Goal: Obtain resource: Download file/media

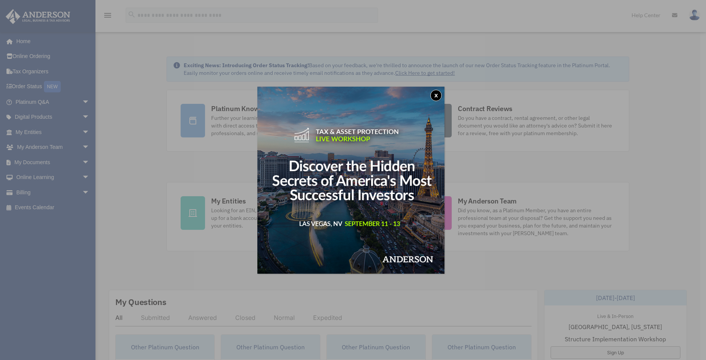
click at [438, 95] on button "x" at bounding box center [435, 95] width 11 height 11
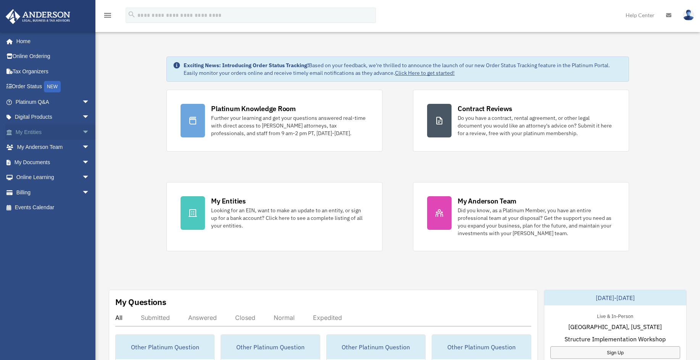
click at [82, 129] on span "arrow_drop_down" at bounding box center [89, 132] width 15 height 16
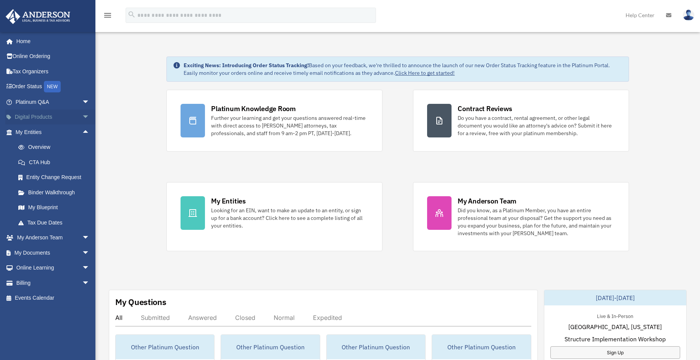
click at [82, 113] on span "arrow_drop_down" at bounding box center [89, 118] width 15 height 16
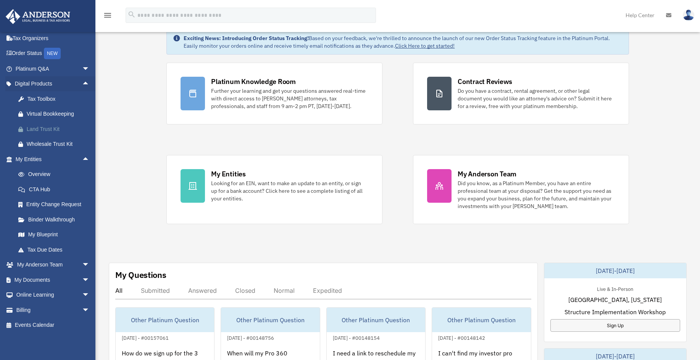
scroll to position [38, 0]
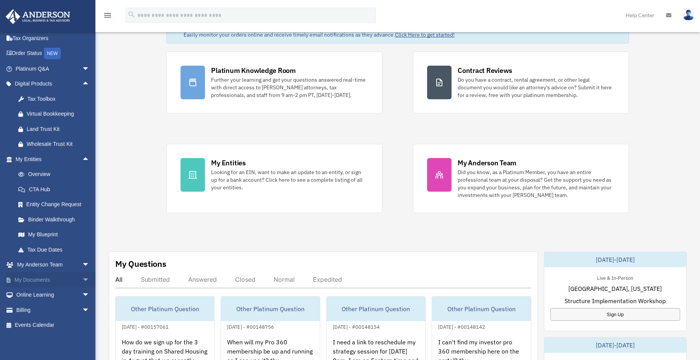
click at [82, 275] on span "arrow_drop_down" at bounding box center [89, 280] width 15 height 16
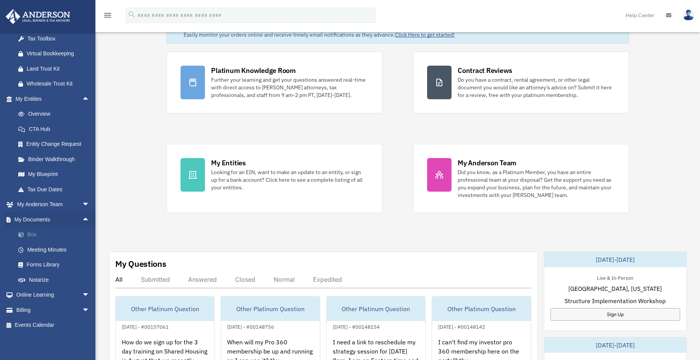
click at [33, 234] on link "Box" at bounding box center [56, 234] width 90 height 15
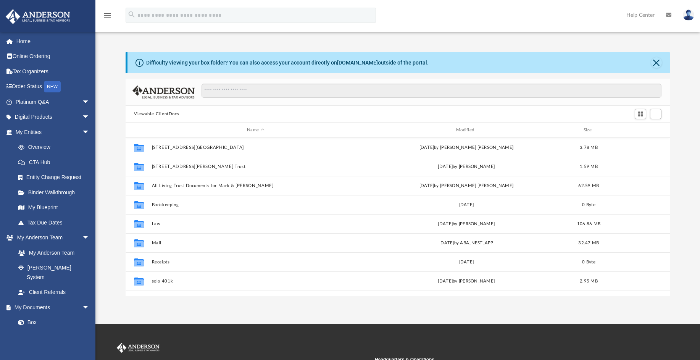
scroll to position [168, 538]
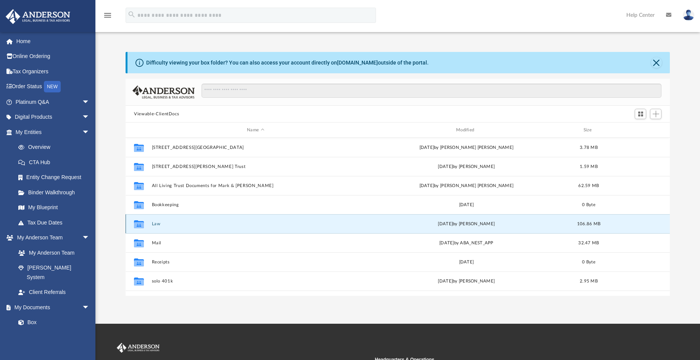
click at [155, 224] on button "Law" at bounding box center [256, 223] width 208 height 5
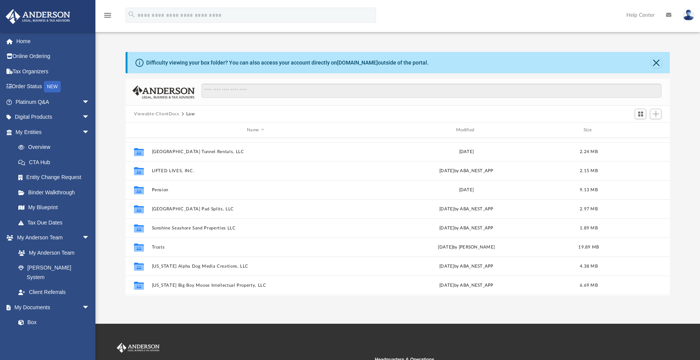
scroll to position [229, 0]
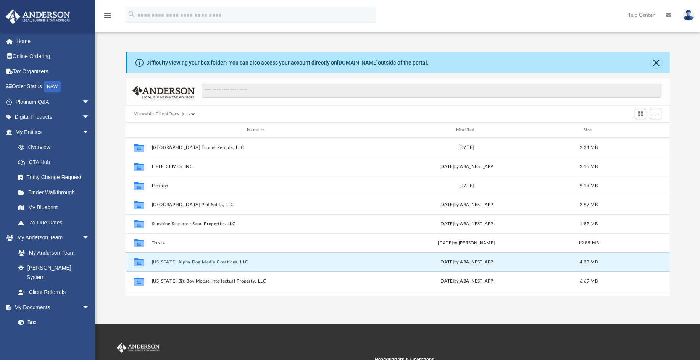
click at [204, 260] on button "Wyoming Alpha Dog Media Creations, LLC" at bounding box center [256, 262] width 208 height 5
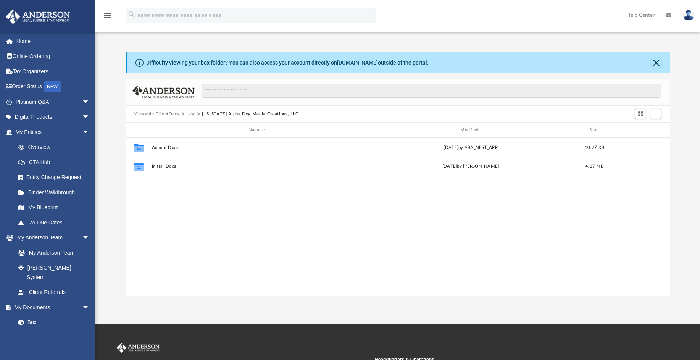
scroll to position [0, 0]
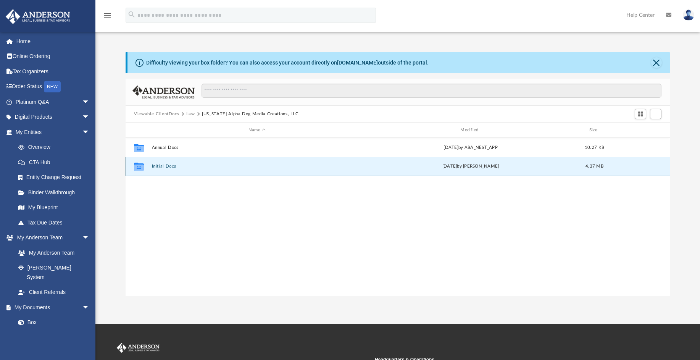
click at [171, 166] on button "Initial Docs" at bounding box center [257, 166] width 210 height 5
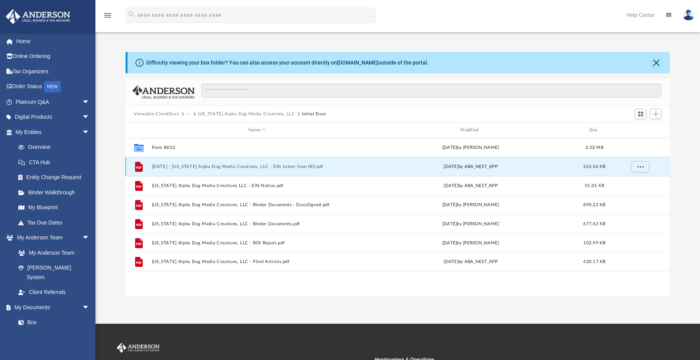
click at [307, 165] on button "2024.05.21 - Wyoming Alpha Dog Media Creations, LLC - EIN Letter from IRS.pdf" at bounding box center [257, 166] width 210 height 5
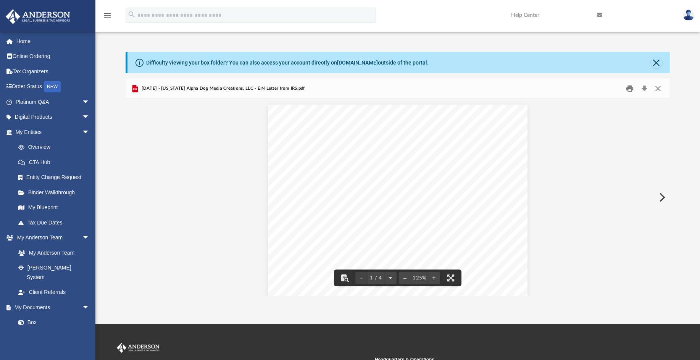
click at [630, 88] on button "Print" at bounding box center [629, 89] width 15 height 12
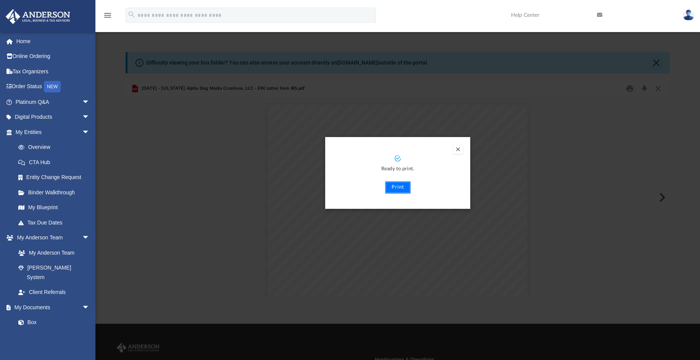
click at [400, 183] on button "Print" at bounding box center [398, 187] width 26 height 12
